Goal: Transaction & Acquisition: Purchase product/service

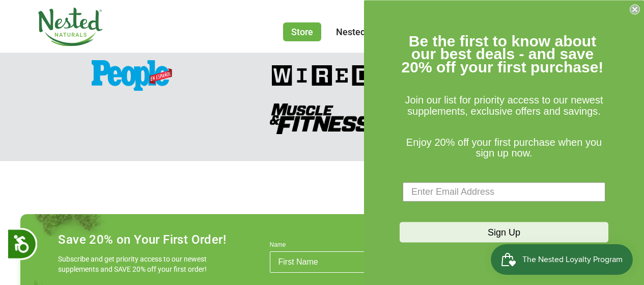
scroll to position [1495, 0]
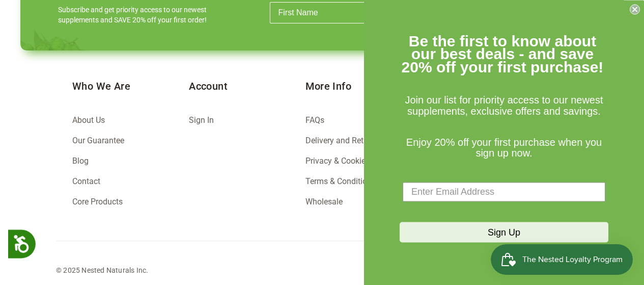
click at [635, 8] on icon "Close dialog" at bounding box center [635, 9] width 4 height 4
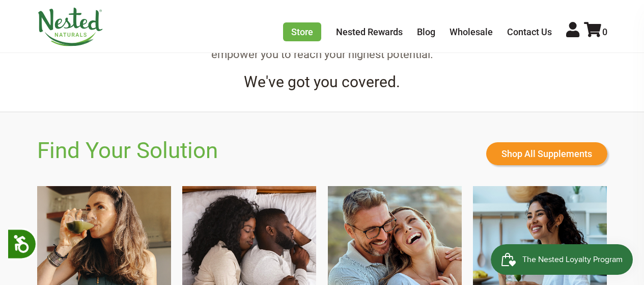
scroll to position [747, 0]
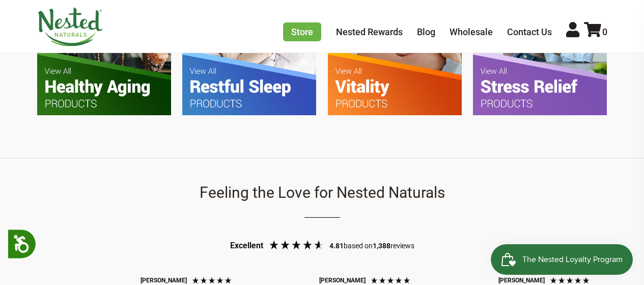
click at [246, 86] on img at bounding box center [249, 26] width 134 height 178
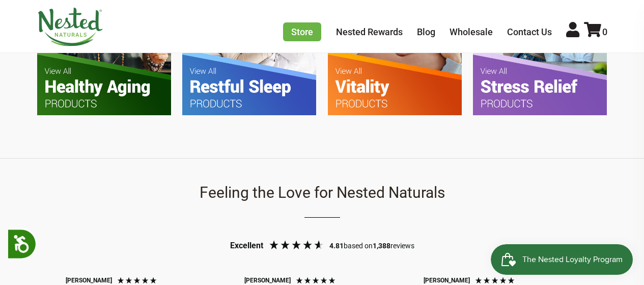
scroll to position [0, 358]
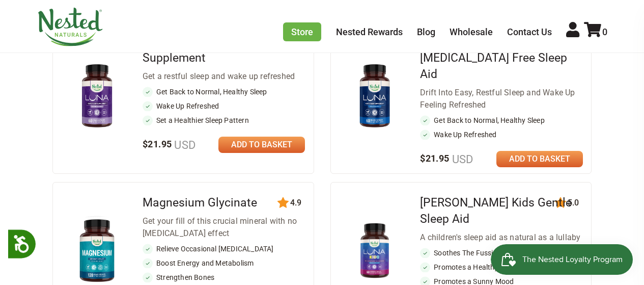
scroll to position [498, 0]
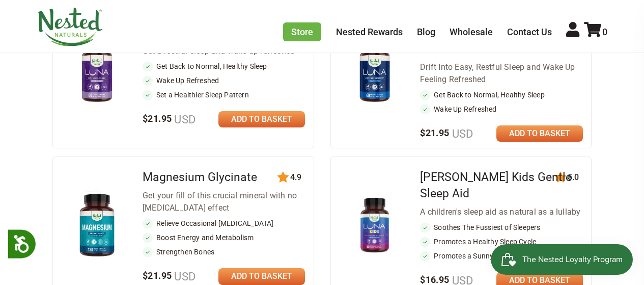
click at [249, 117] on link at bounding box center [262, 119] width 87 height 16
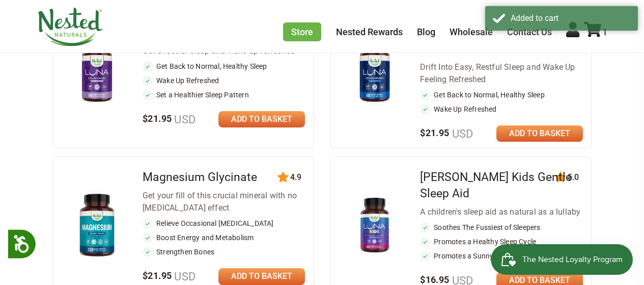
scroll to position [249, 0]
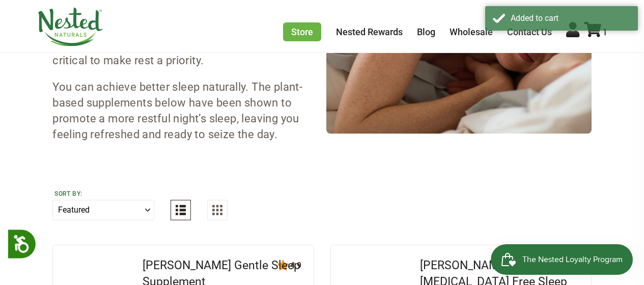
click at [595, 151] on section "Restful Sleep It’s time to make good sleep a priority Can’t remember the last t…" at bounding box center [322, 271] width 580 height 824
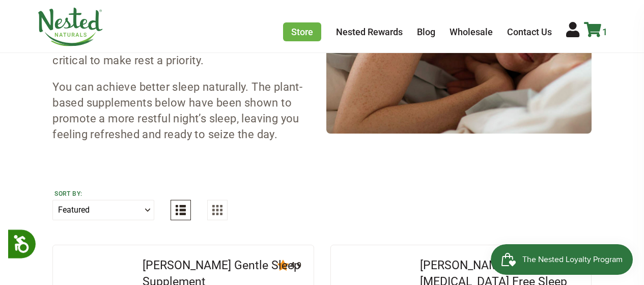
click at [600, 29] on icon at bounding box center [592, 29] width 17 height 15
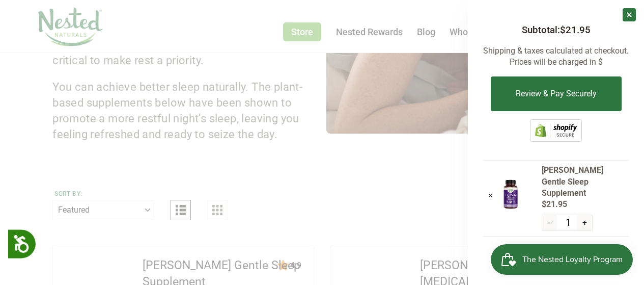
click at [587, 215] on button "+" at bounding box center [584, 222] width 15 height 15
type input "2"
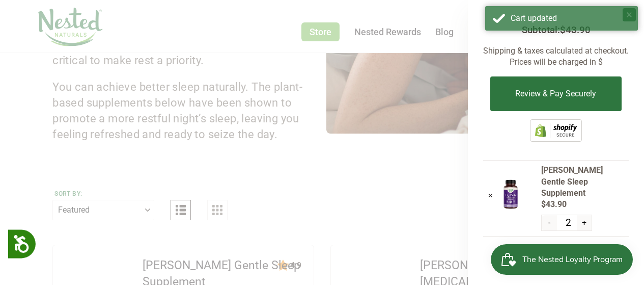
click at [631, 138] on div "× Subtotal: $43.90 Shipping & taxes calculated at checkout. Prices will be char…" at bounding box center [556, 142] width 176 height 285
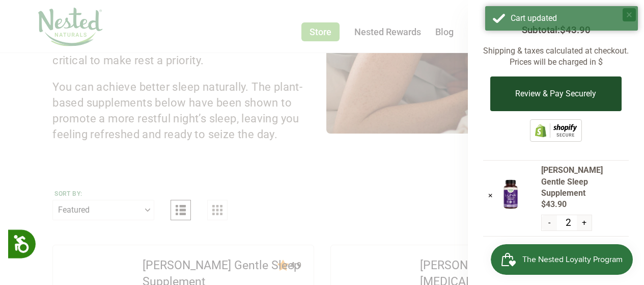
click at [543, 96] on button "Review & Pay Securely" at bounding box center [556, 93] width 131 height 35
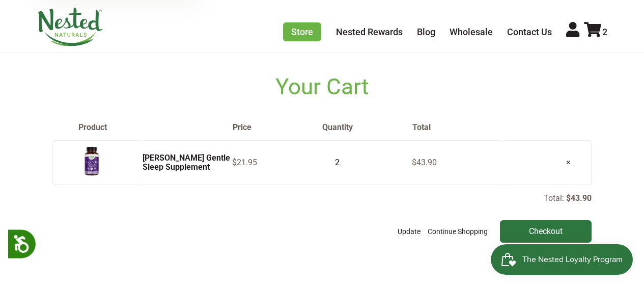
scroll to position [41, 0]
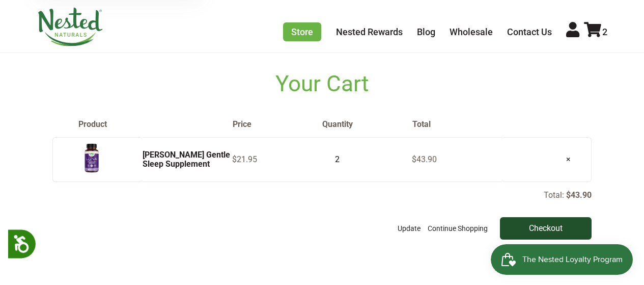
click at [551, 226] on input "Checkout" at bounding box center [546, 228] width 92 height 22
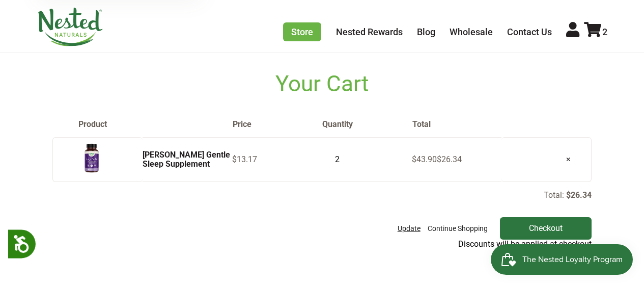
click at [404, 229] on button "Update" at bounding box center [409, 228] width 28 height 22
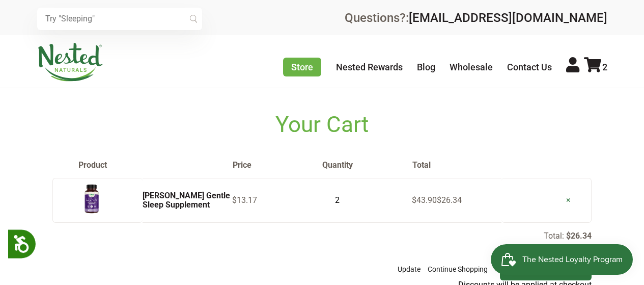
click at [568, 200] on link "×" at bounding box center [568, 200] width 21 height 26
